Goal: Information Seeking & Learning: Learn about a topic

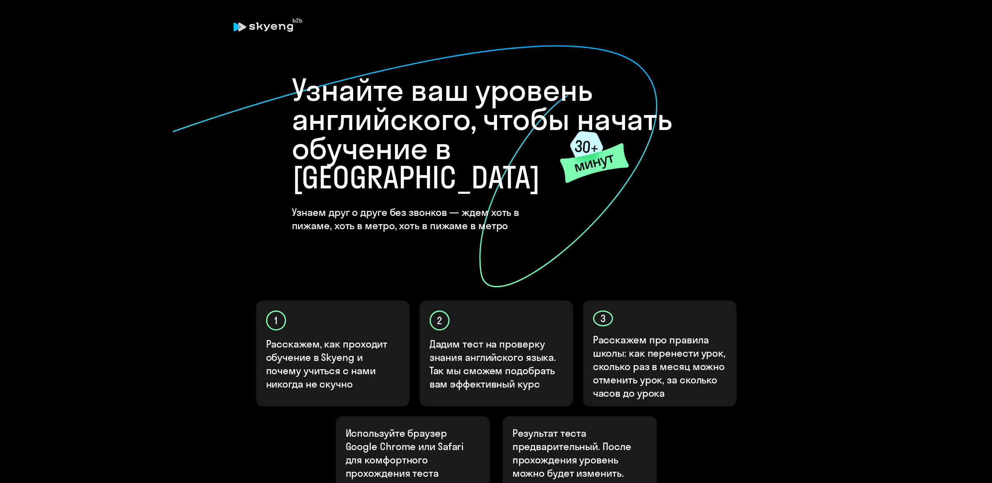
click at [884, 171] on onb-ai-start "Узнайте ваш уровень английского, чтобы начать обучение в [GEOGRAPHIC_DATA] Узна…" at bounding box center [496, 302] width 959 height 494
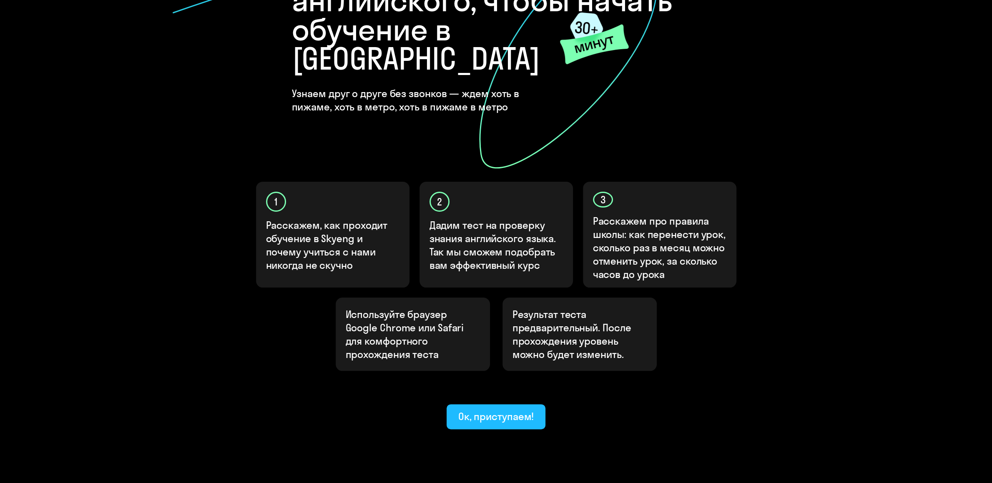
click at [475, 410] on div "Ок, приступаем!" at bounding box center [496, 416] width 76 height 13
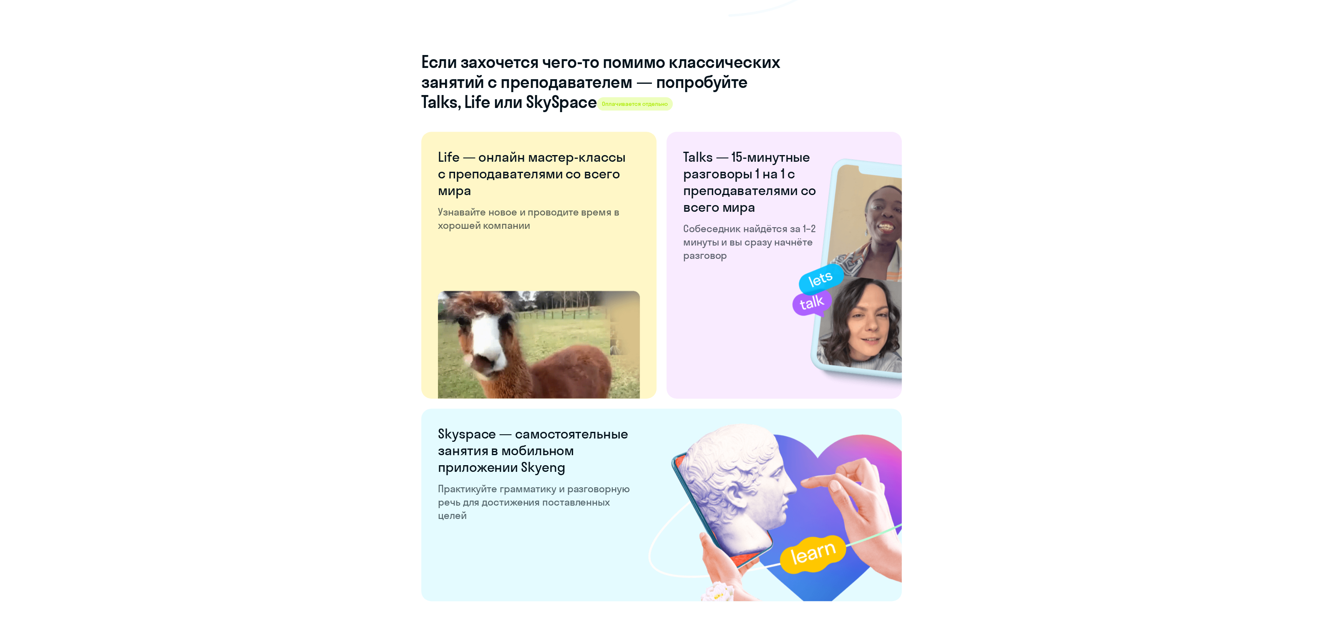
scroll to position [1289, 0]
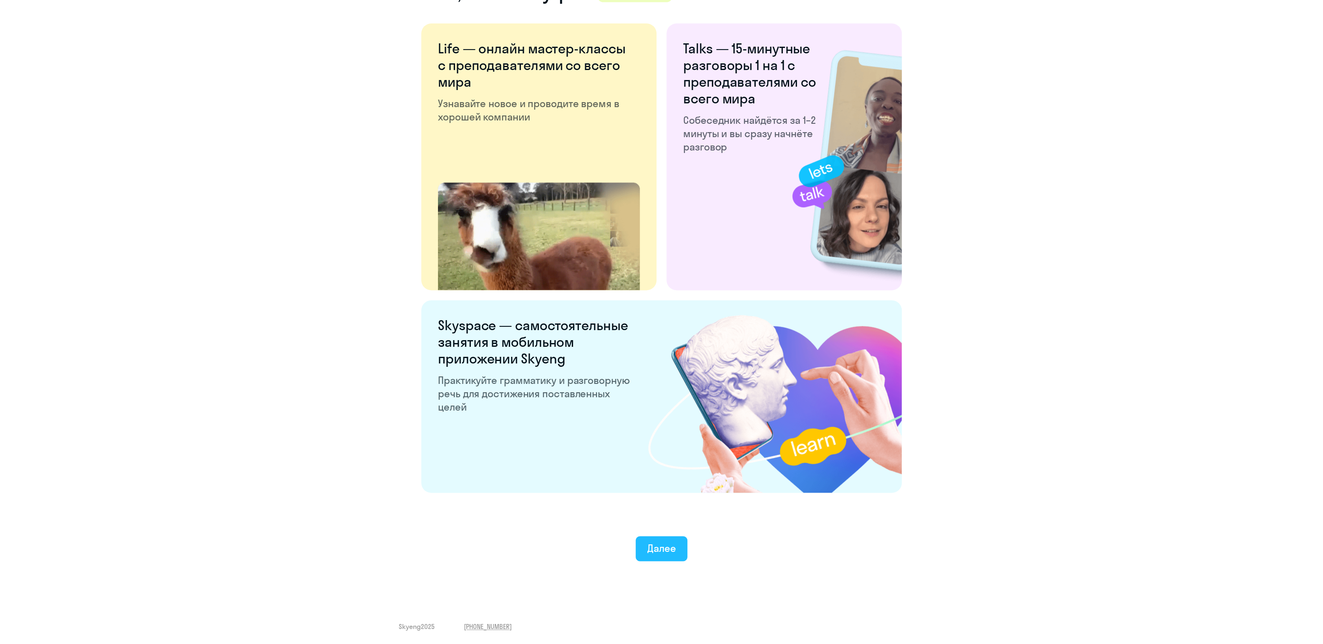
click at [667, 483] on div "Далее" at bounding box center [661, 548] width 29 height 13
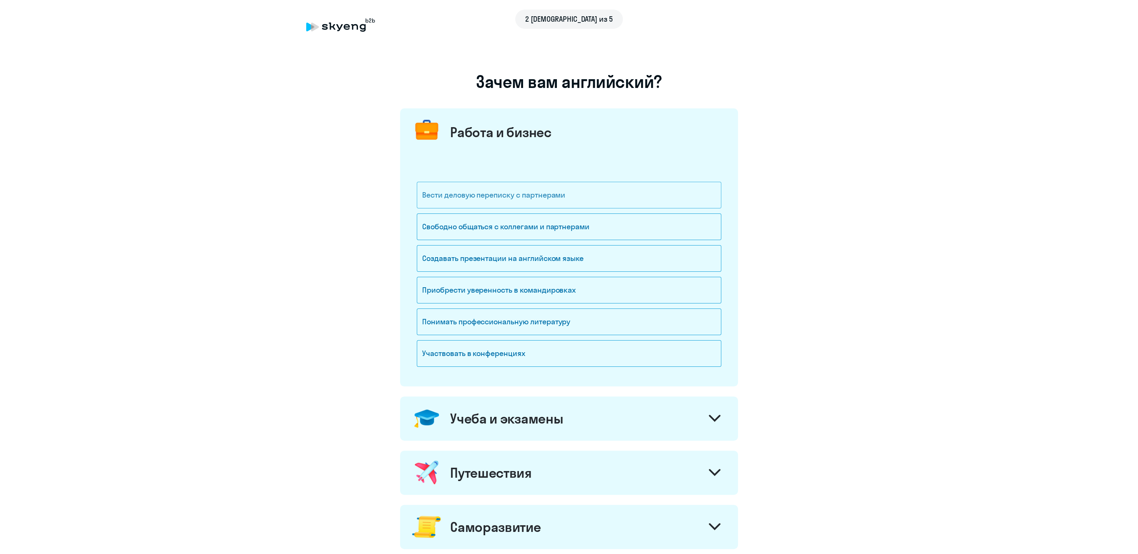
click at [574, 186] on div "Вести деловую переписку с партнерами" at bounding box center [569, 195] width 304 height 27
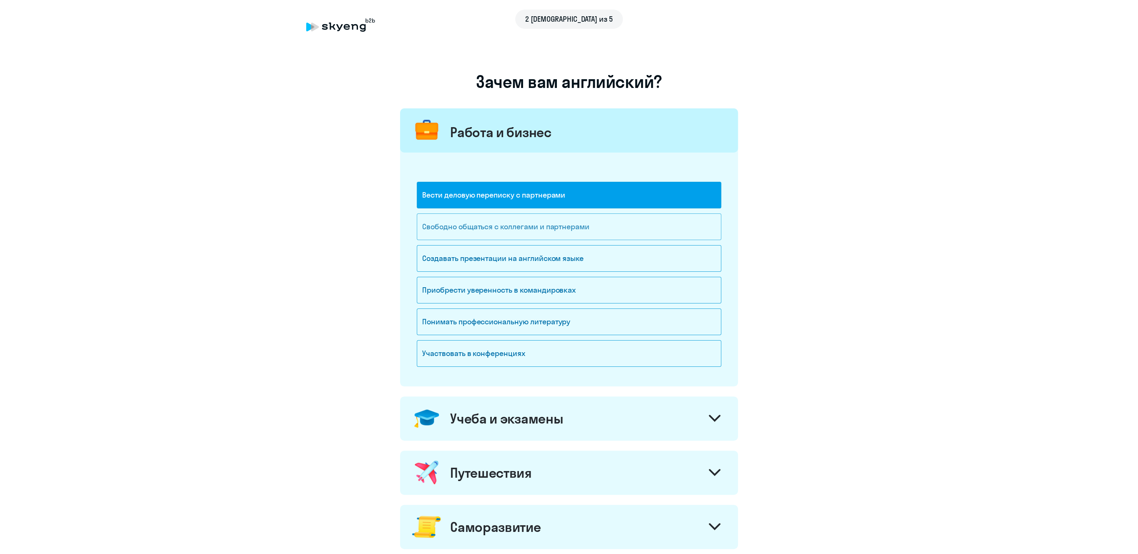
click at [513, 233] on div "Свободно общаться с коллегами и партнерами" at bounding box center [569, 227] width 304 height 27
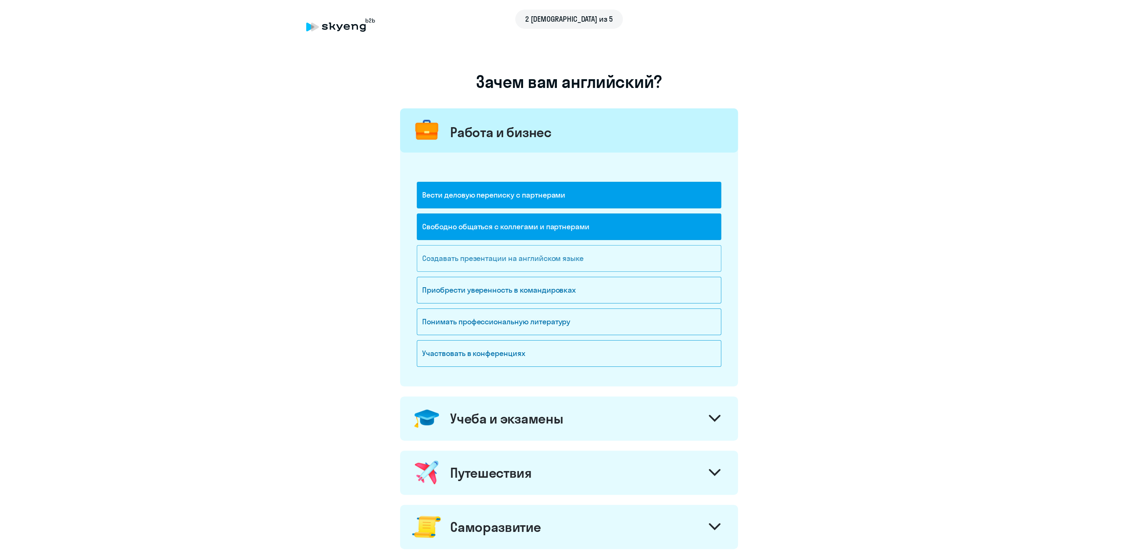
click at [506, 259] on div "Создавать презентации на английском языке" at bounding box center [569, 258] width 304 height 27
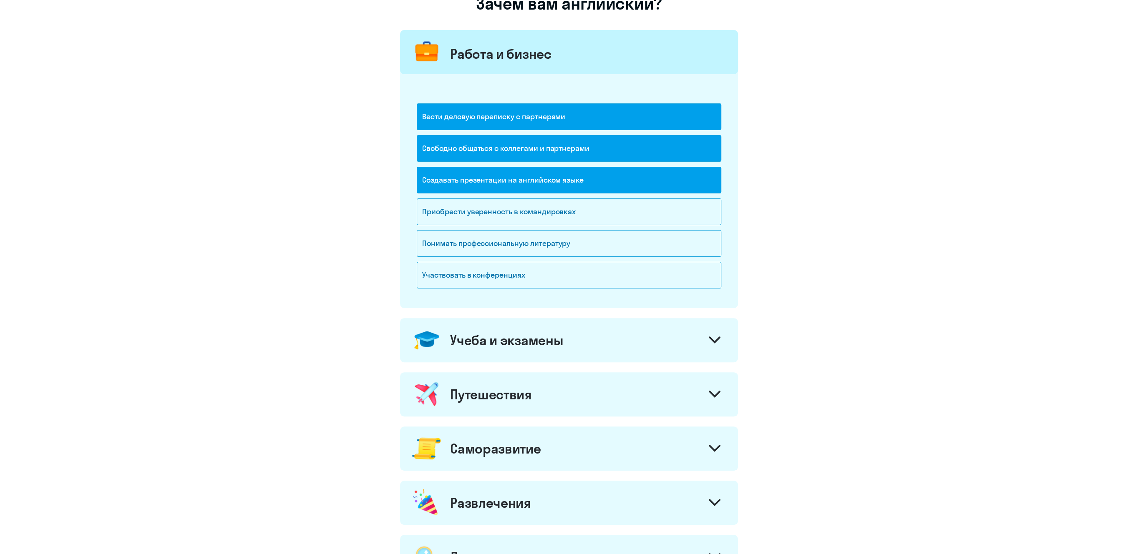
scroll to position [86, 0]
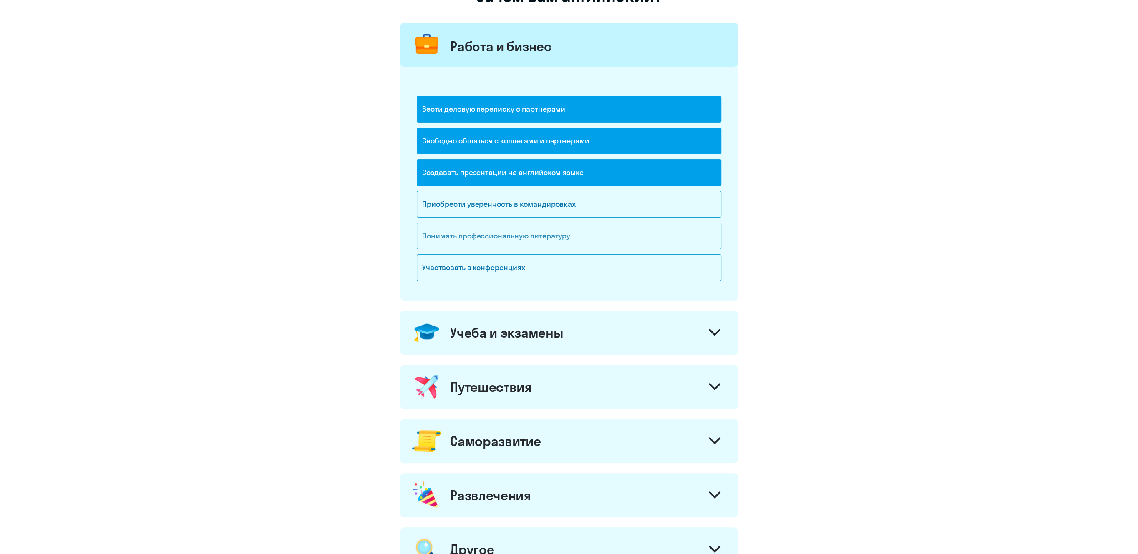
click at [538, 242] on div "Понимать профессиональную литературу" at bounding box center [569, 236] width 304 height 27
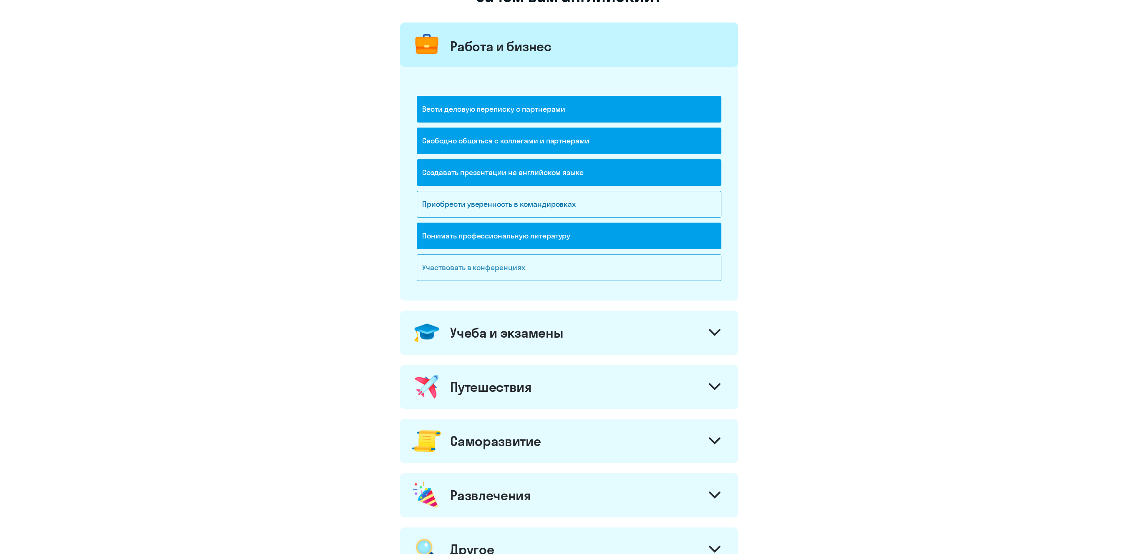
click at [498, 276] on div "Участвовать в конференциях" at bounding box center [569, 267] width 304 height 27
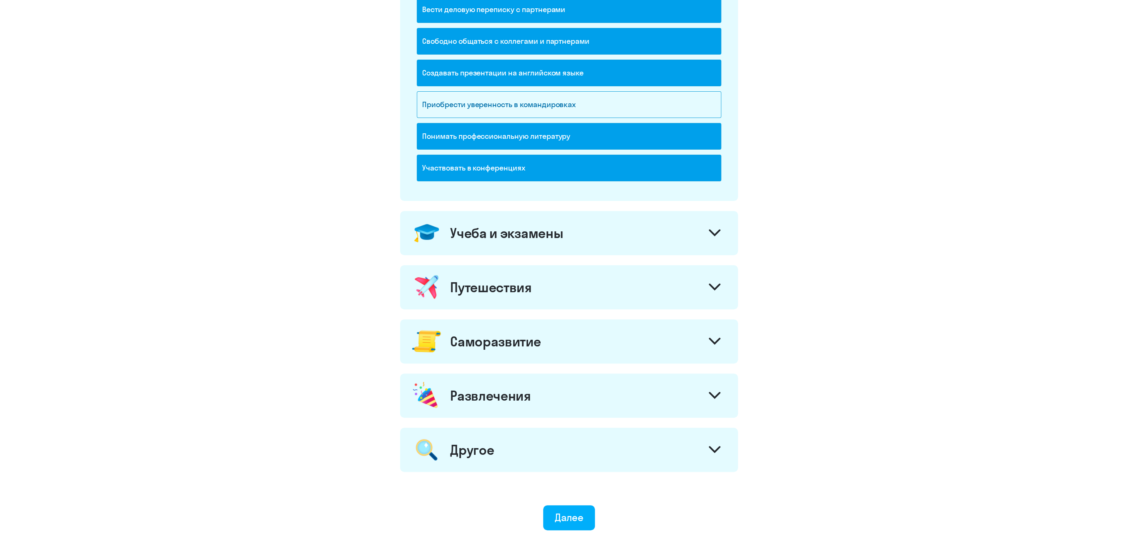
scroll to position [215, 0]
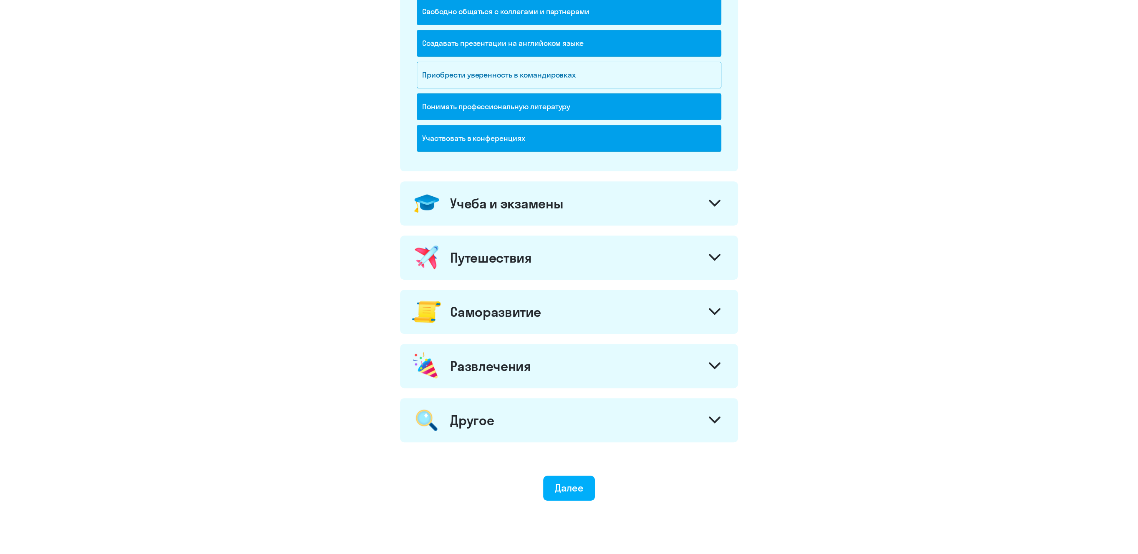
click at [712, 202] on icon at bounding box center [715, 203] width 12 height 7
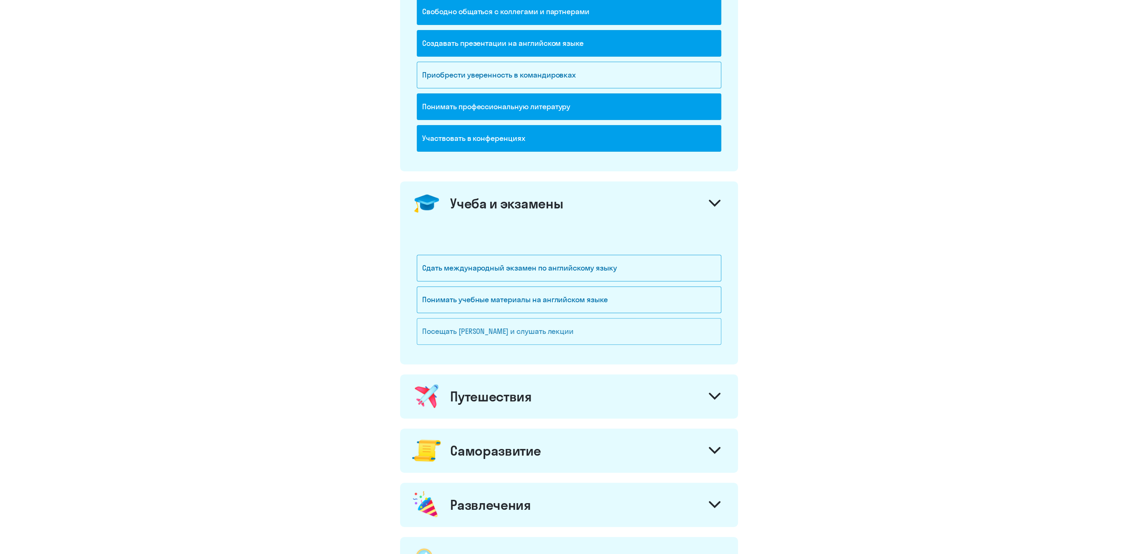
click at [498, 336] on div "Посещать [PERSON_NAME] и слушать лекции" at bounding box center [569, 331] width 304 height 27
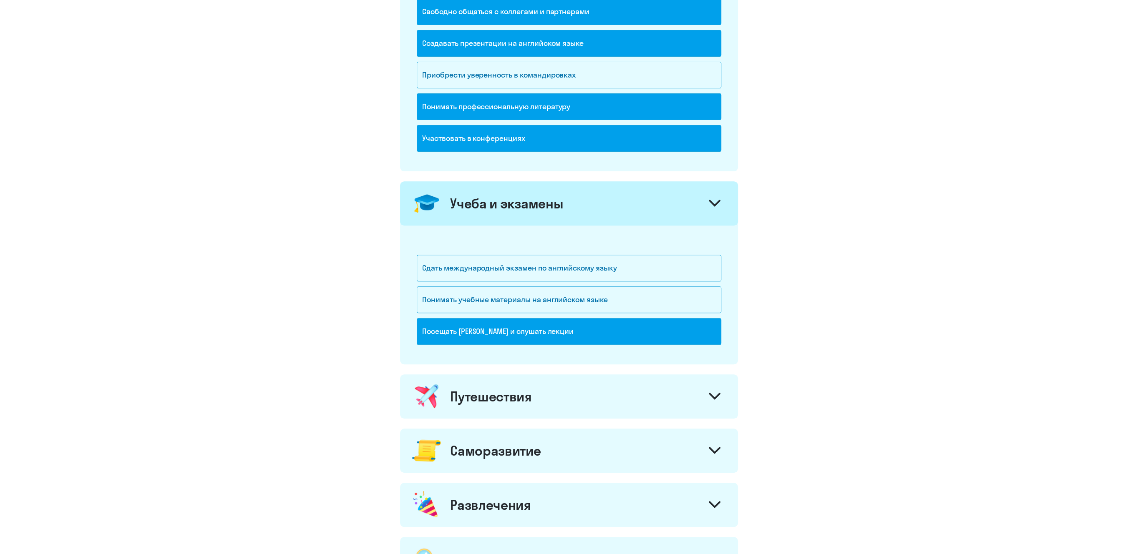
scroll to position [384, 0]
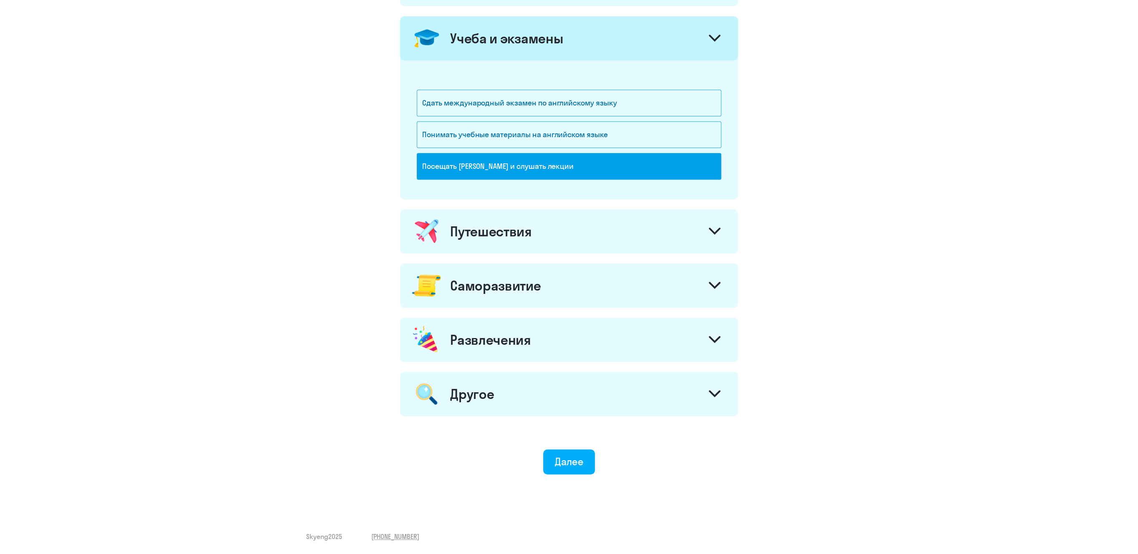
click at [704, 226] on div "Путешествия" at bounding box center [569, 231] width 338 height 44
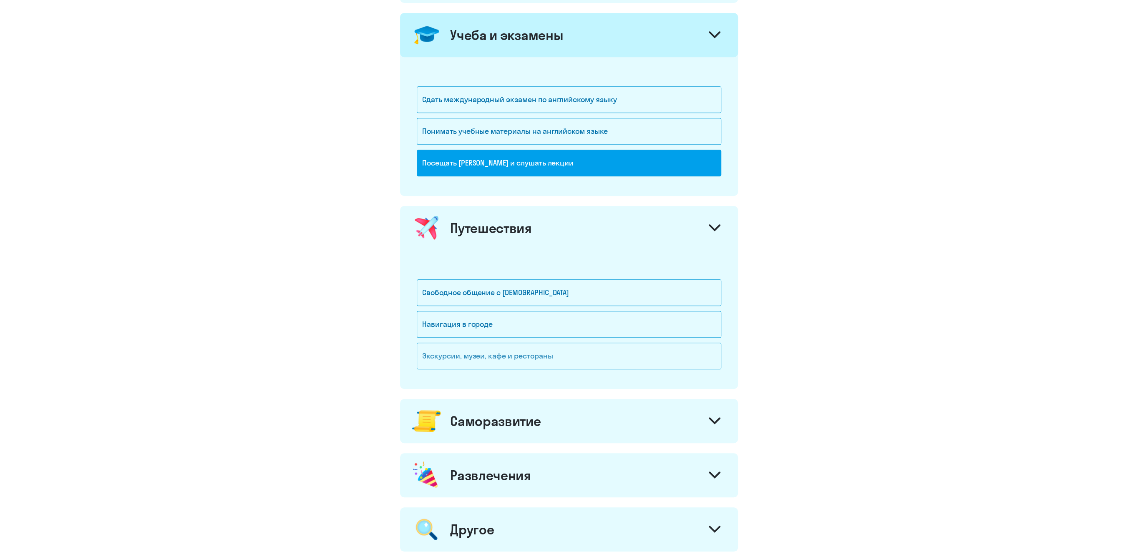
click at [470, 361] on div "Экскурсии, музеи, кафе и рестораны" at bounding box center [569, 356] width 304 height 27
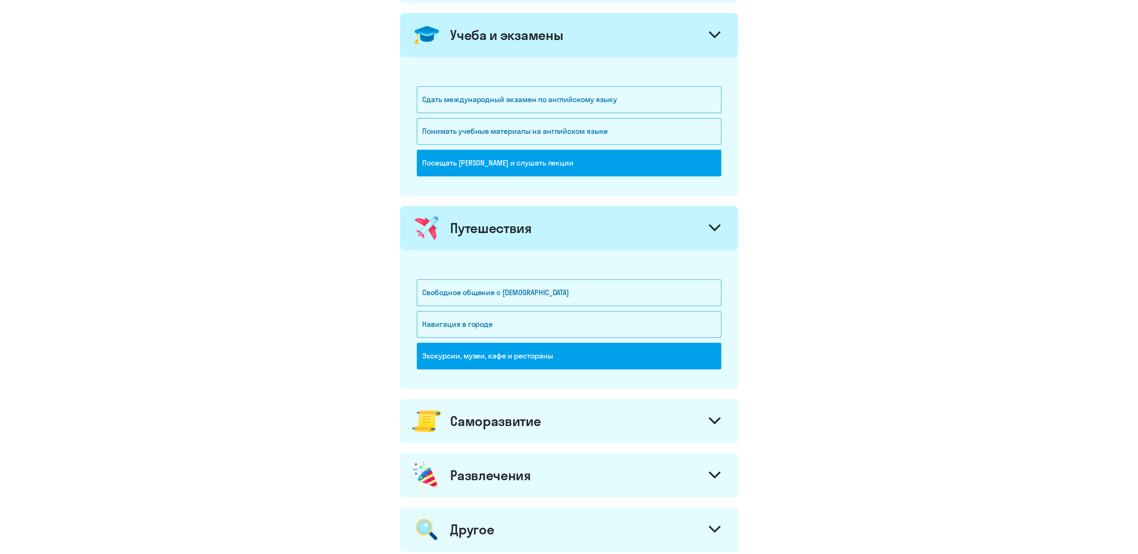
scroll to position [523, 0]
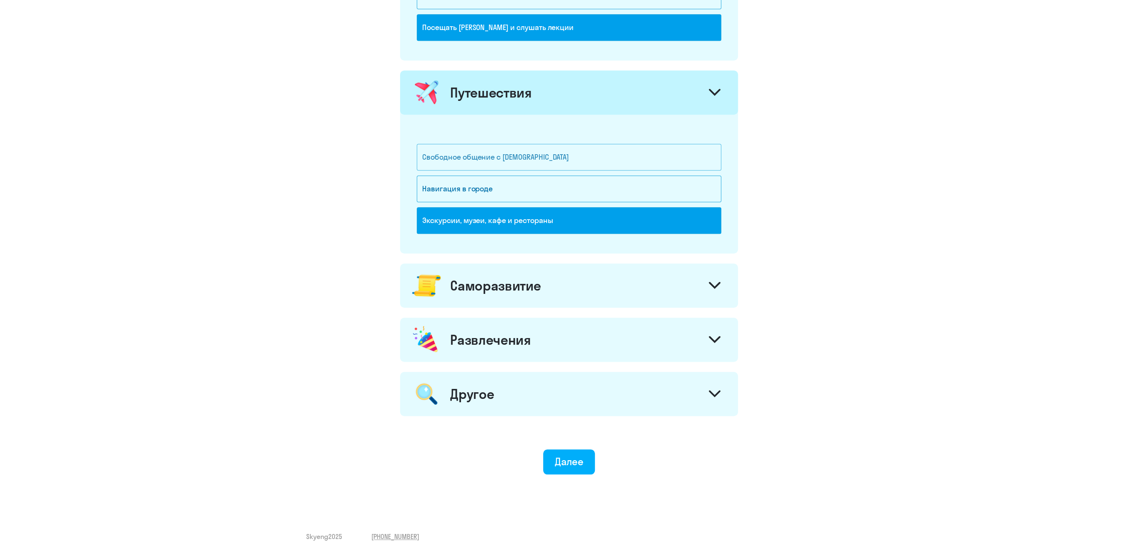
click at [467, 149] on div "Свободное общение с [DEMOGRAPHIC_DATA]" at bounding box center [569, 157] width 304 height 27
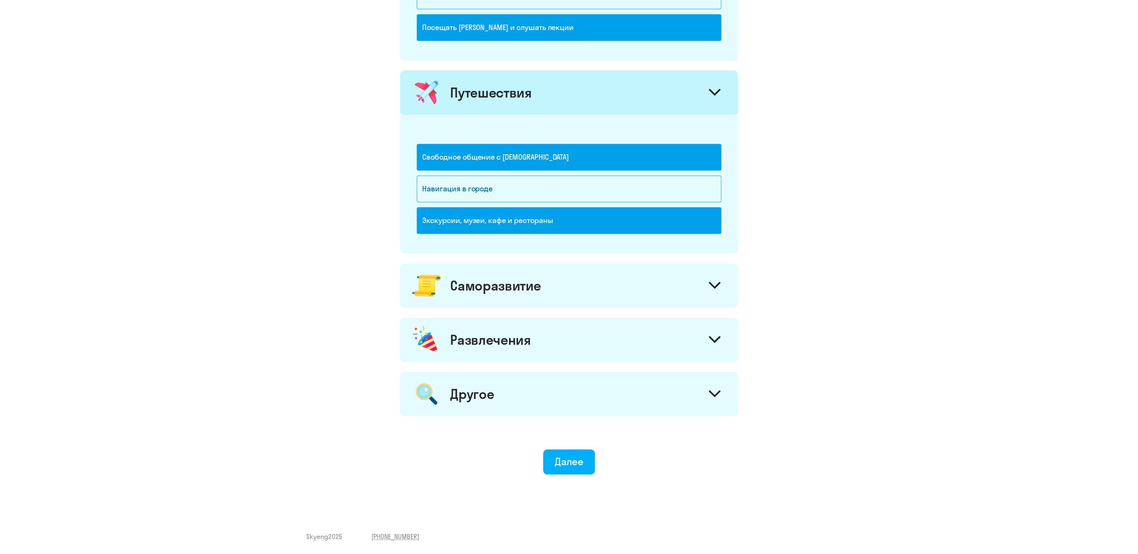
click at [485, 222] on div "Экскурсии, музеи, кафе и рестораны" at bounding box center [569, 220] width 304 height 27
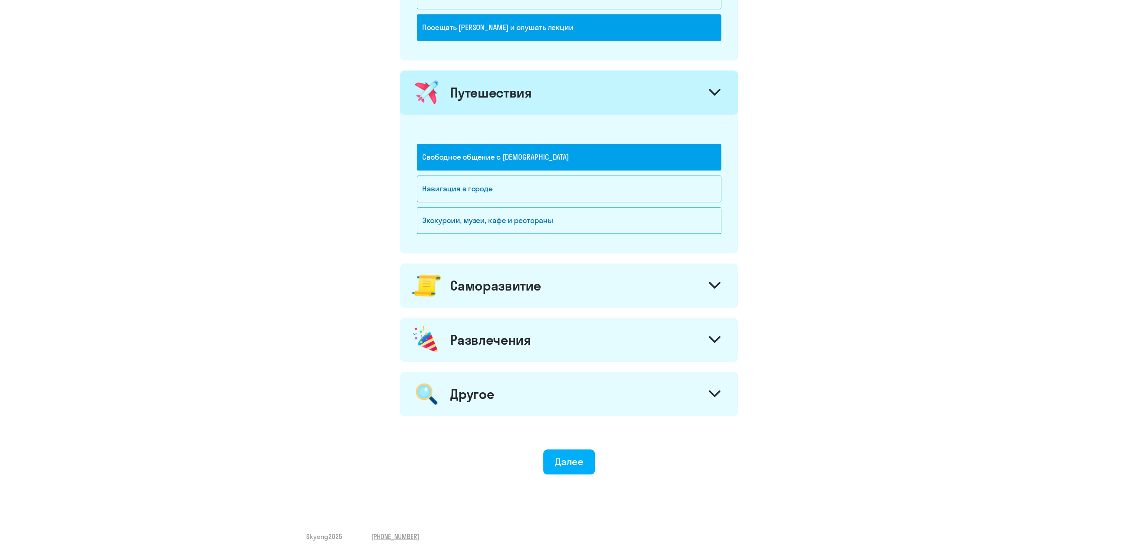
click at [702, 285] on div "Саморазвитие" at bounding box center [569, 286] width 338 height 44
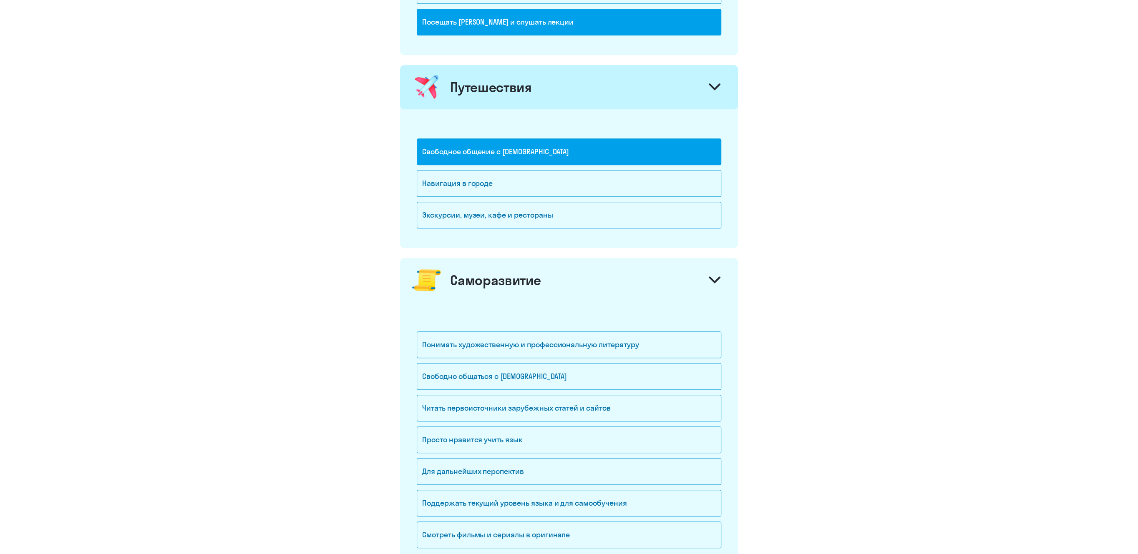
scroll to position [696, 0]
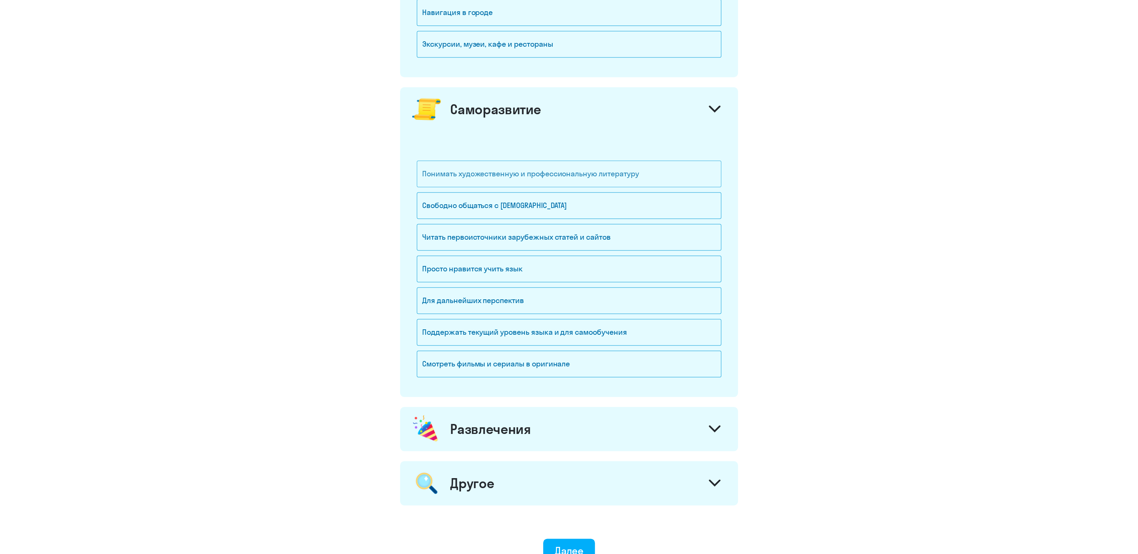
click at [551, 175] on div "Понимать художественную и профессиональную литературу" at bounding box center [569, 174] width 304 height 27
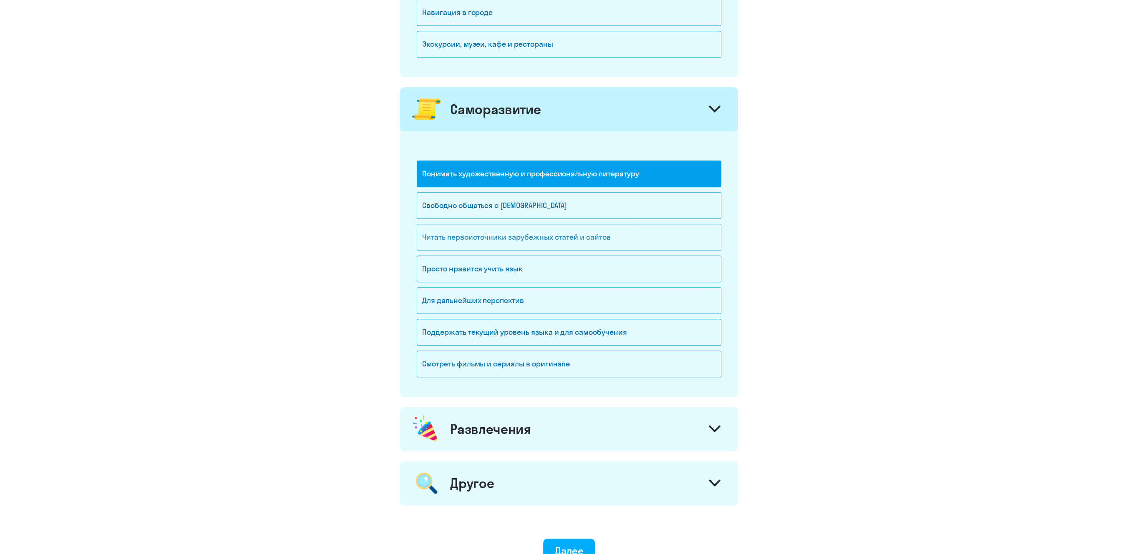
click at [495, 242] on div "Читать первоисточники зарубежных статей и сайтов" at bounding box center [569, 237] width 304 height 27
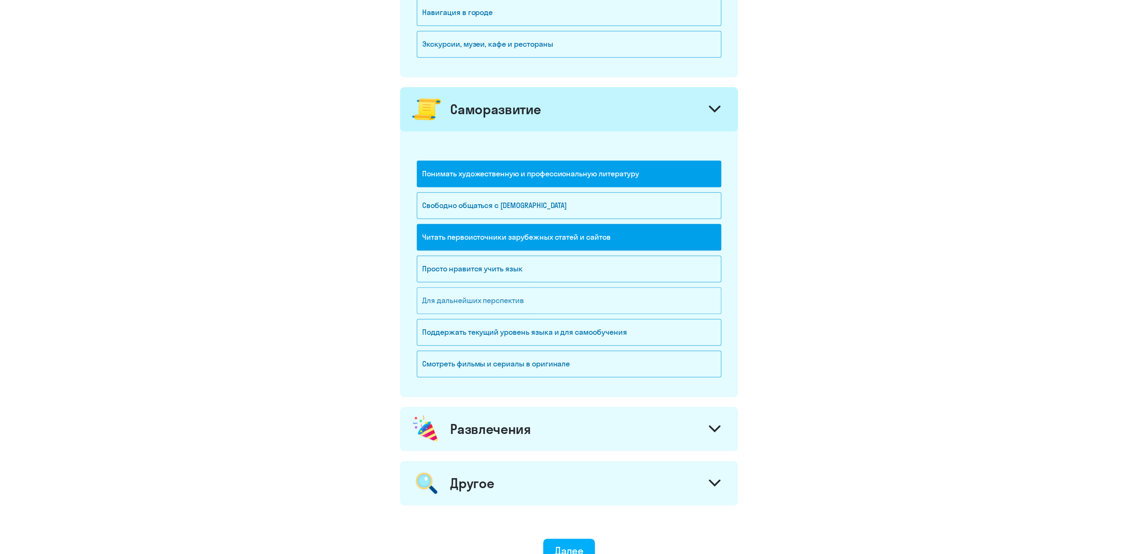
click at [491, 300] on div "Для дальнейших перспектив" at bounding box center [569, 300] width 304 height 27
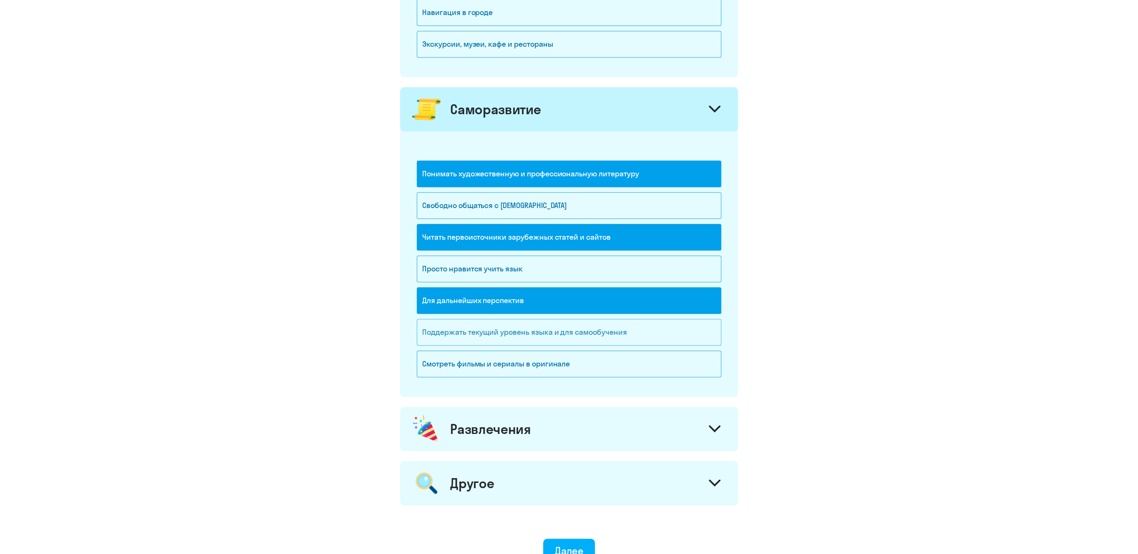
click at [513, 337] on div "Поддержать текущий уровень языка и для cамообучения" at bounding box center [569, 332] width 304 height 27
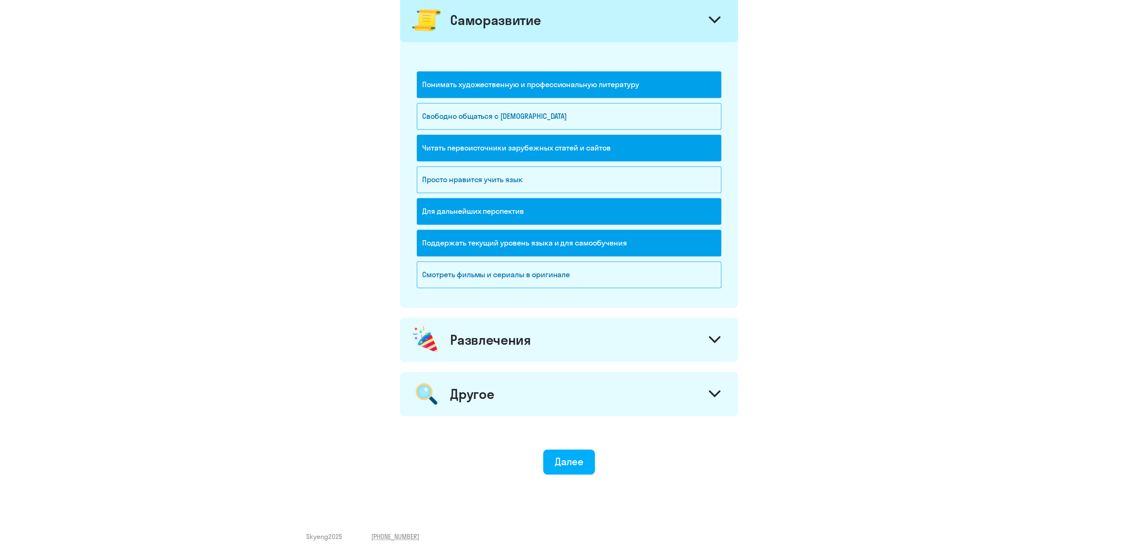
scroll to position [792, 0]
click at [705, 338] on div at bounding box center [714, 341] width 20 height 20
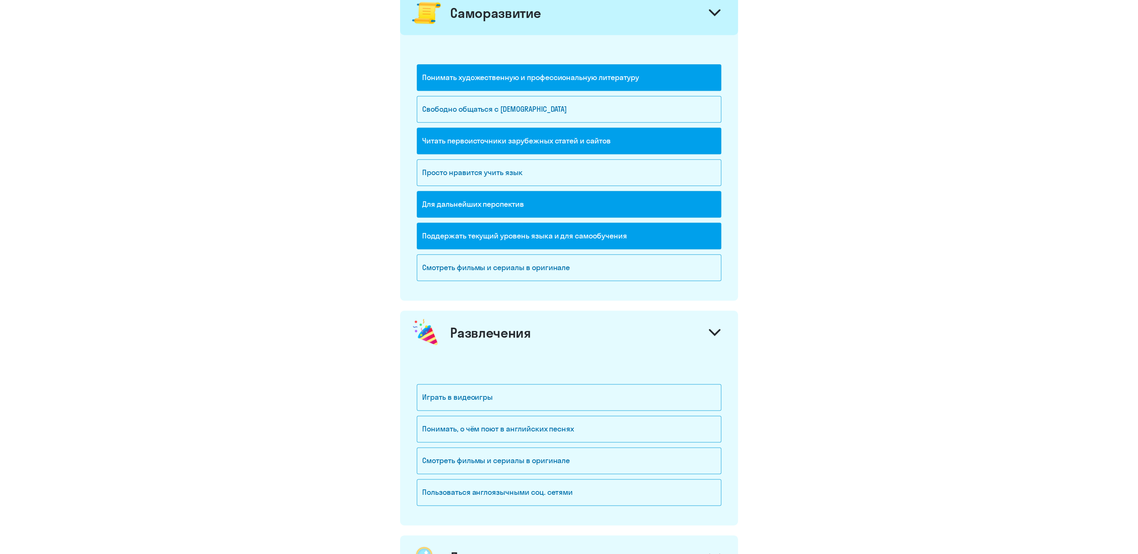
scroll to position [963, 0]
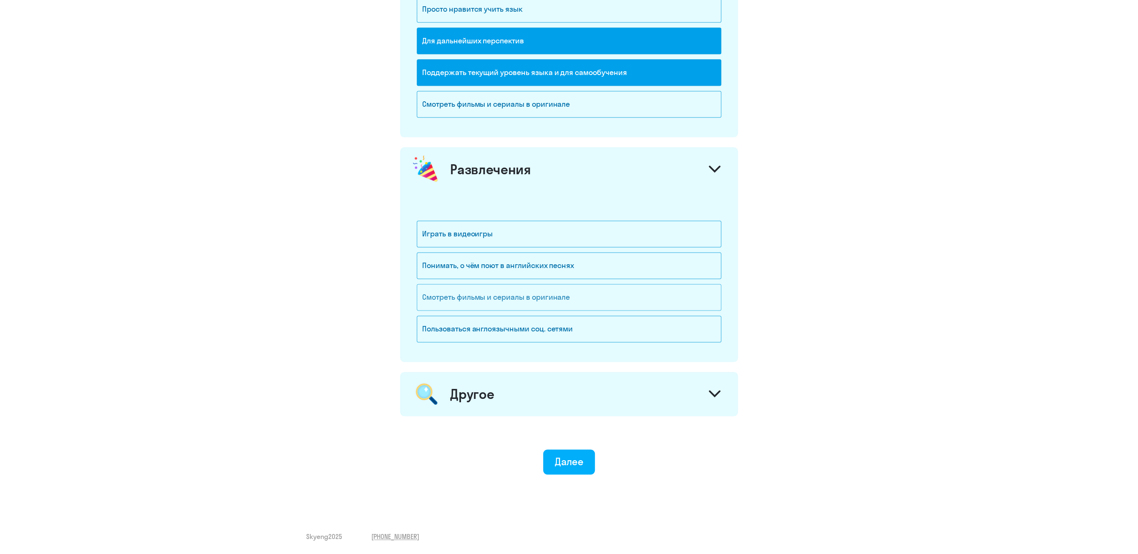
click at [486, 289] on div "Смотреть фильмы и сериалы в оригинале" at bounding box center [569, 297] width 304 height 27
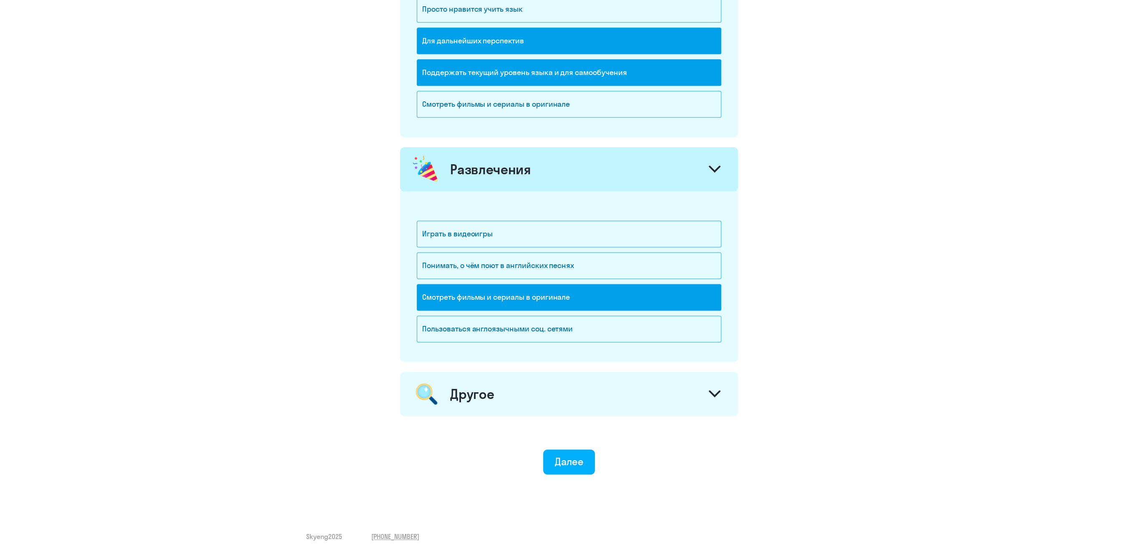
click at [711, 389] on div at bounding box center [714, 395] width 20 height 20
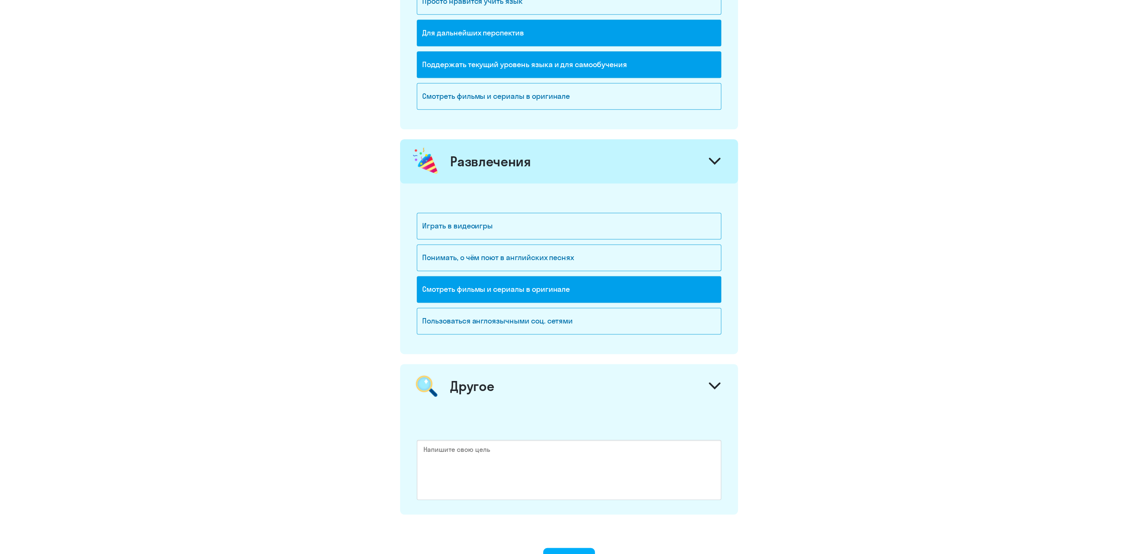
scroll to position [1070, 0]
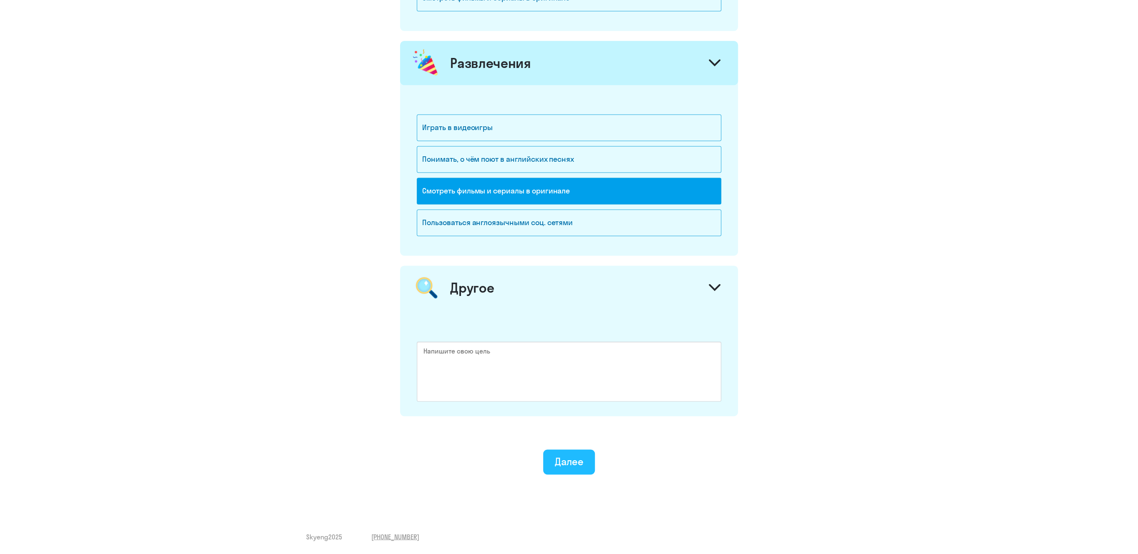
drag, startPoint x: 563, startPoint y: 473, endPoint x: 561, endPoint y: 468, distance: 6.0
click at [563, 472] on button "Далее" at bounding box center [569, 462] width 52 height 25
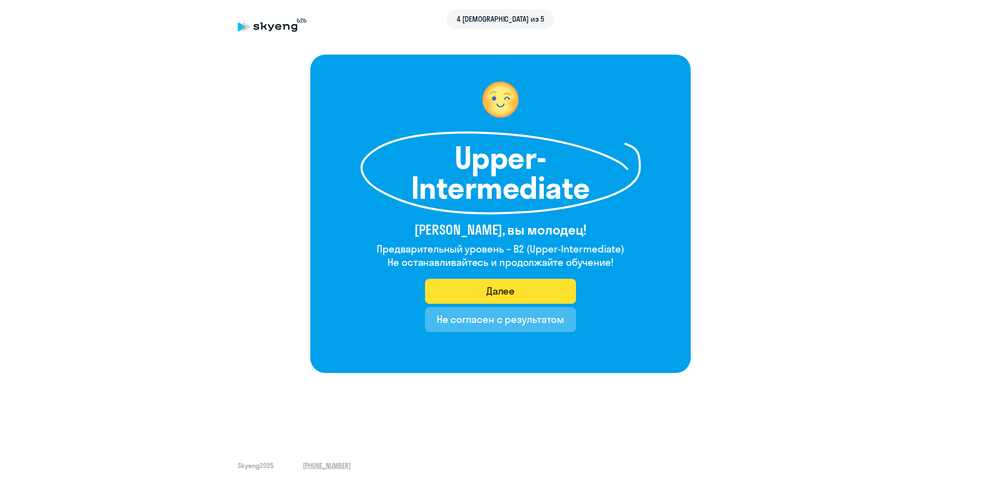
click at [496, 290] on div "Далее" at bounding box center [500, 290] width 29 height 13
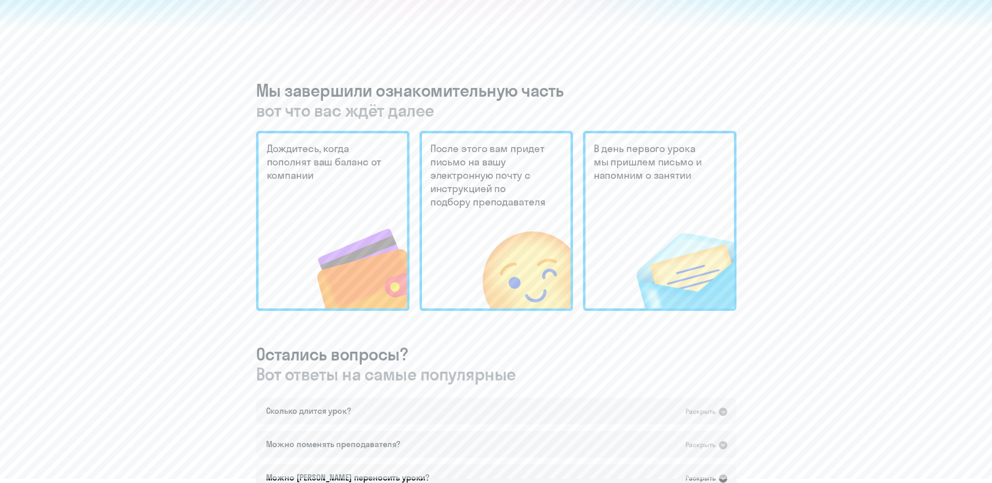
scroll to position [307, 0]
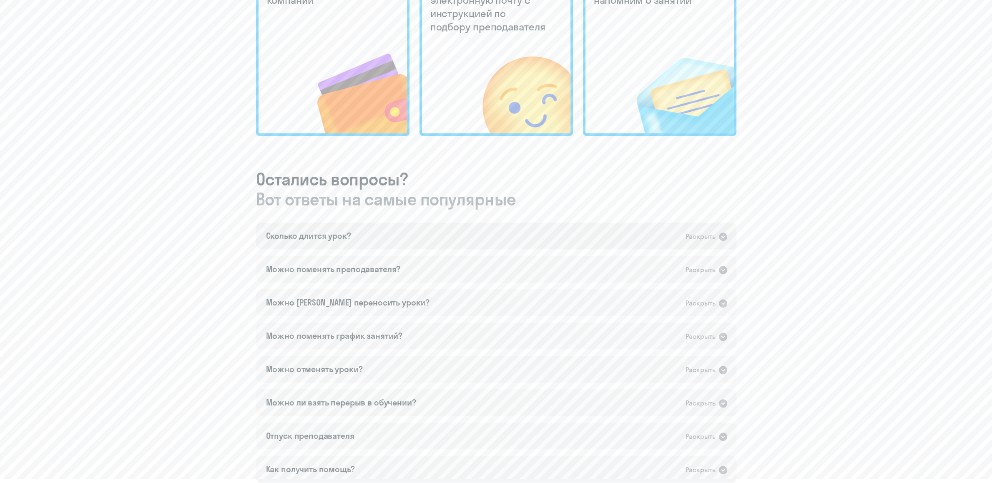
click at [717, 234] on div "Раскрыть" at bounding box center [707, 236] width 43 height 11
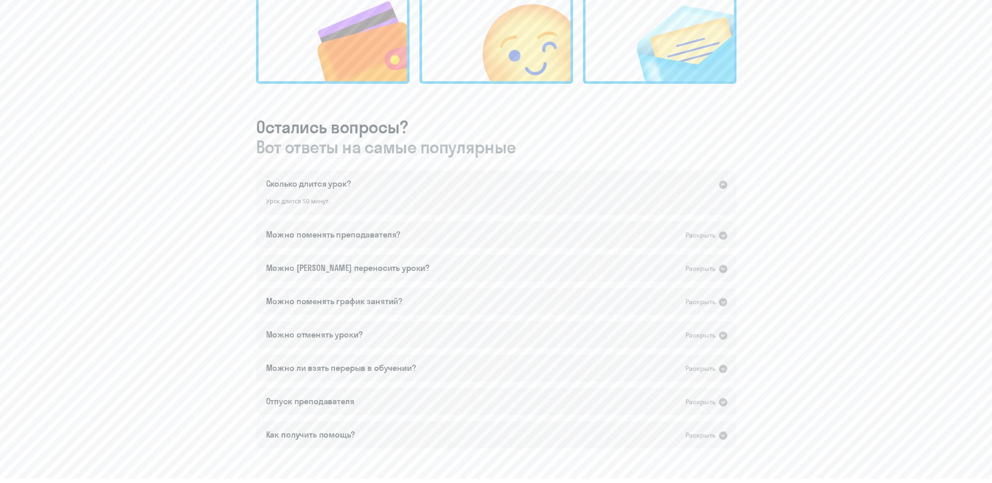
scroll to position [394, 0]
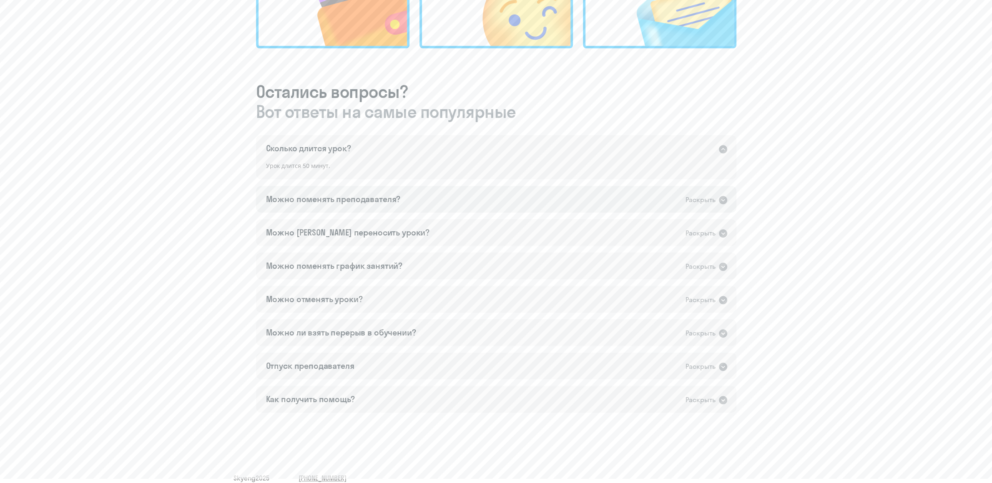
click at [723, 198] on icon at bounding box center [723, 200] width 8 height 8
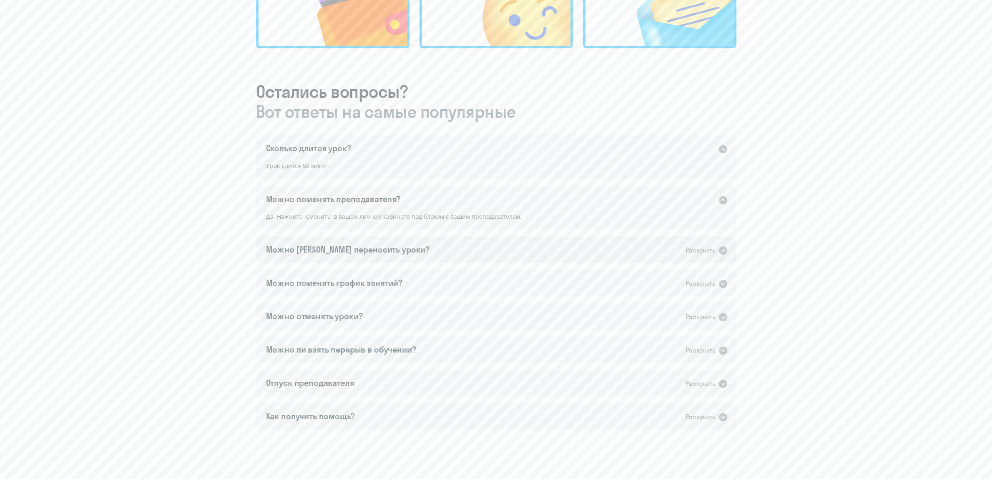
click at [717, 251] on div "Раскрыть" at bounding box center [707, 250] width 43 height 11
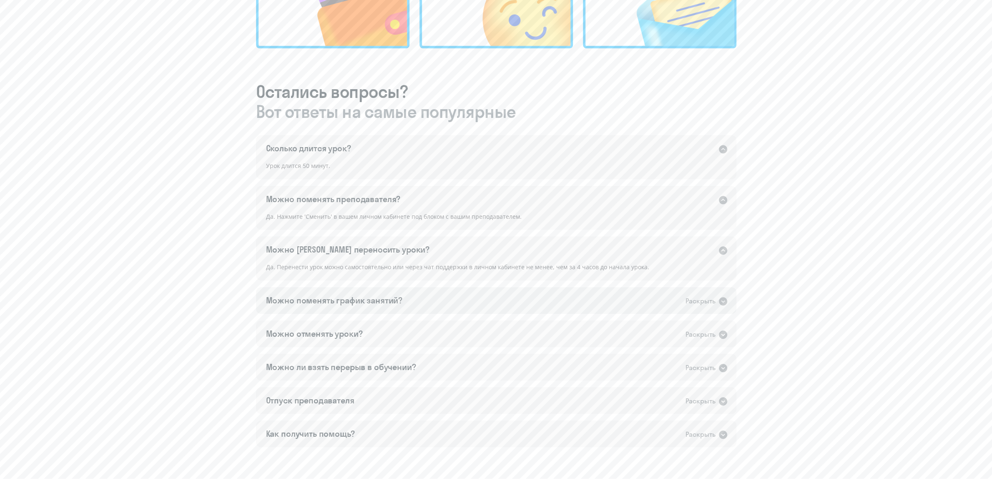
click at [722, 301] on icon at bounding box center [723, 301] width 8 height 8
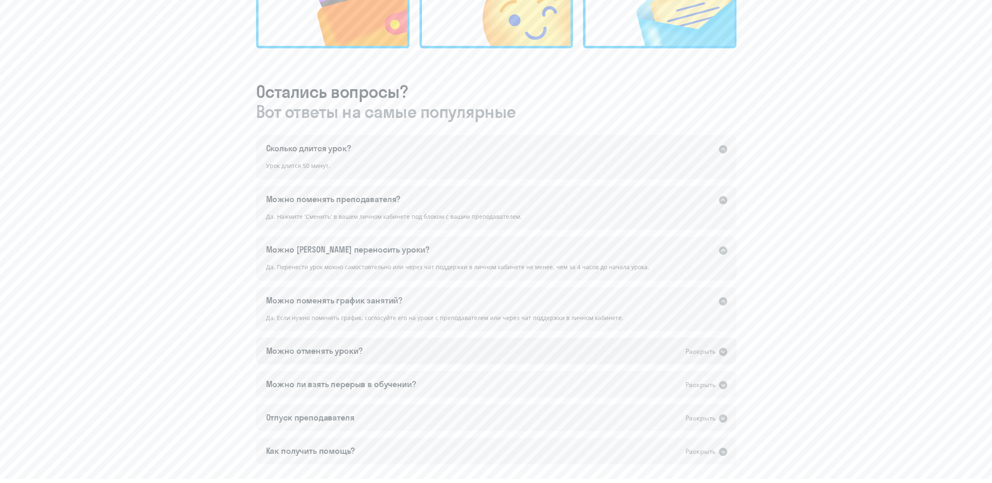
click at [719, 350] on icon at bounding box center [723, 352] width 10 height 10
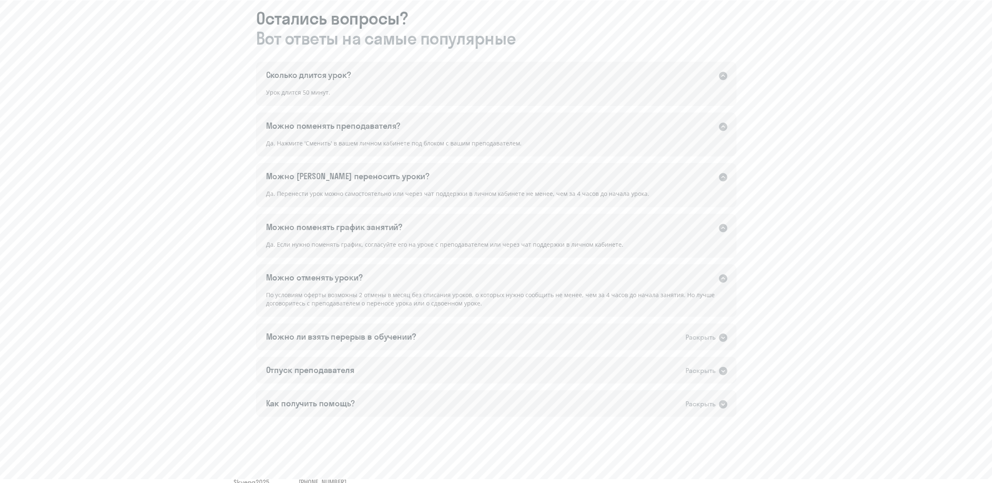
scroll to position [482, 0]
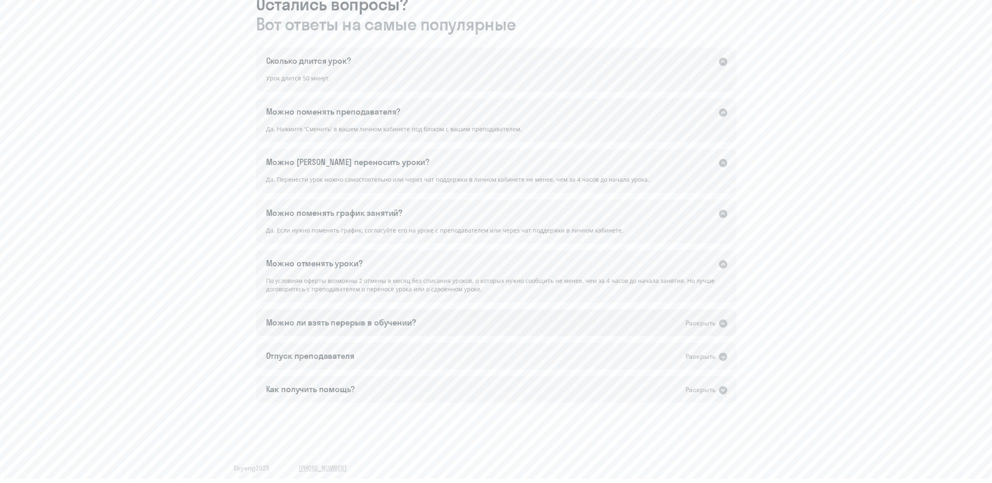
click at [723, 323] on icon at bounding box center [723, 323] width 8 height 8
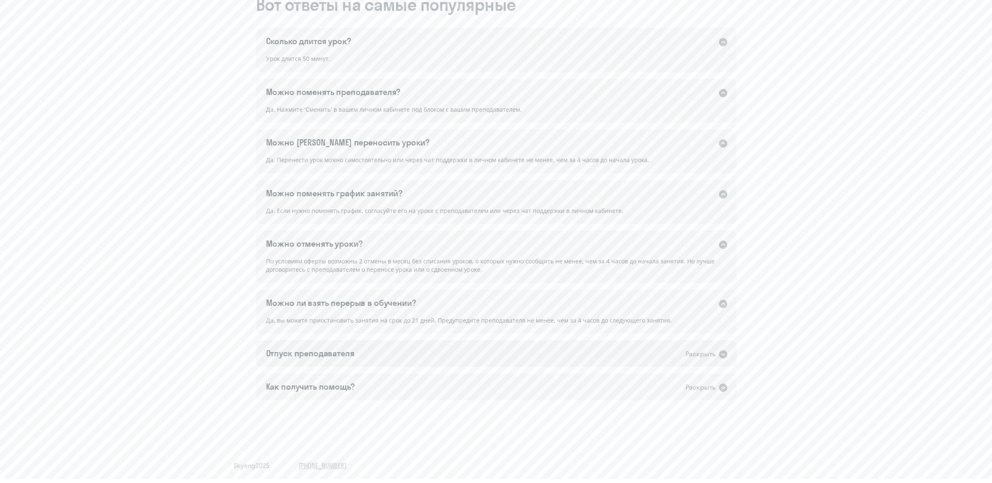
click at [724, 354] on icon at bounding box center [723, 355] width 10 height 10
click at [719, 404] on div "Раскрыть" at bounding box center [707, 405] width 43 height 11
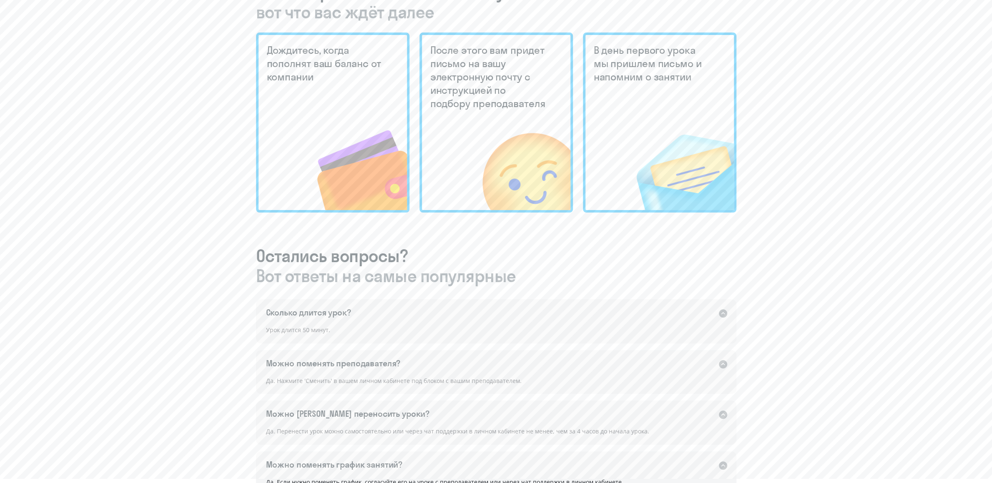
scroll to position [11, 0]
